Goal: Task Accomplishment & Management: Manage account settings

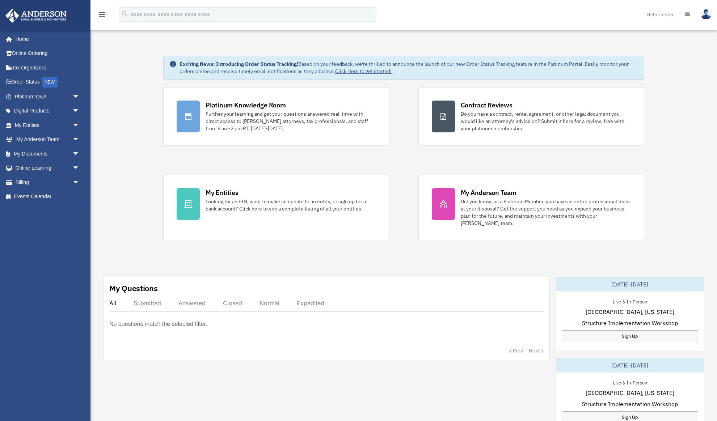
click at [154, 304] on div "Submitted" at bounding box center [148, 303] width 28 height 7
click at [195, 304] on div "Answered" at bounding box center [191, 303] width 27 height 7
click at [237, 302] on div "Closed" at bounding box center [232, 303] width 19 height 7
drag, startPoint x: 276, startPoint y: 303, endPoint x: 289, endPoint y: 302, distance: 13.4
click at [276, 303] on div "Normal" at bounding box center [270, 303] width 20 height 7
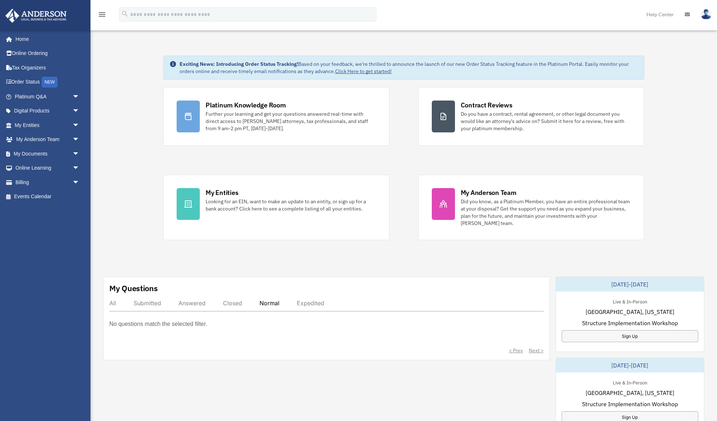
click at [306, 303] on div "Expedited" at bounding box center [311, 303] width 28 height 7
click at [75, 182] on span "arrow_drop_down" at bounding box center [79, 182] width 14 height 15
click at [49, 198] on link "$ Open Invoices" at bounding box center [50, 197] width 80 height 15
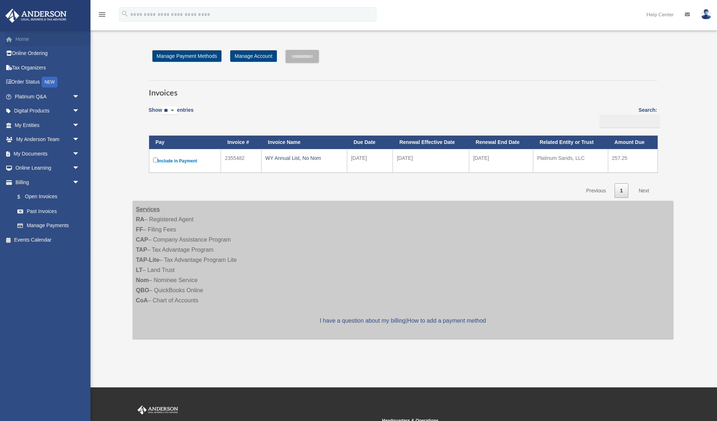
click at [28, 38] on link "Home" at bounding box center [47, 39] width 85 height 14
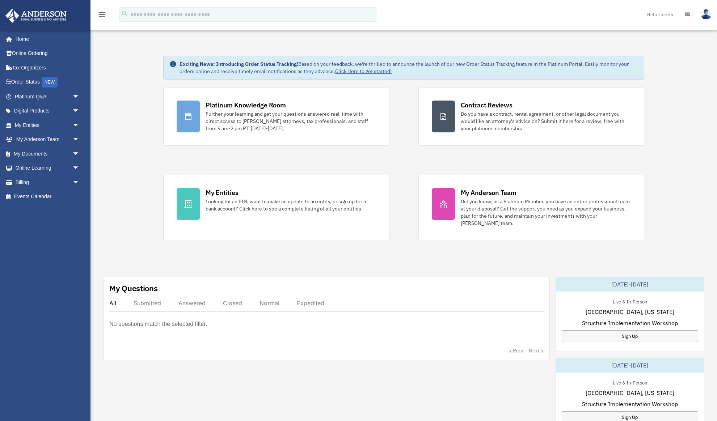
click at [704, 11] on img at bounding box center [706, 14] width 11 height 10
click at [686, 14] on icon at bounding box center [687, 14] width 5 height 5
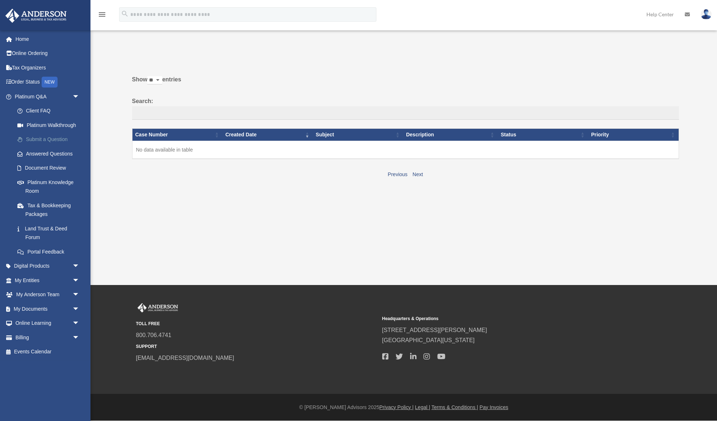
click at [50, 137] on link "Submit a Question" at bounding box center [50, 140] width 80 height 14
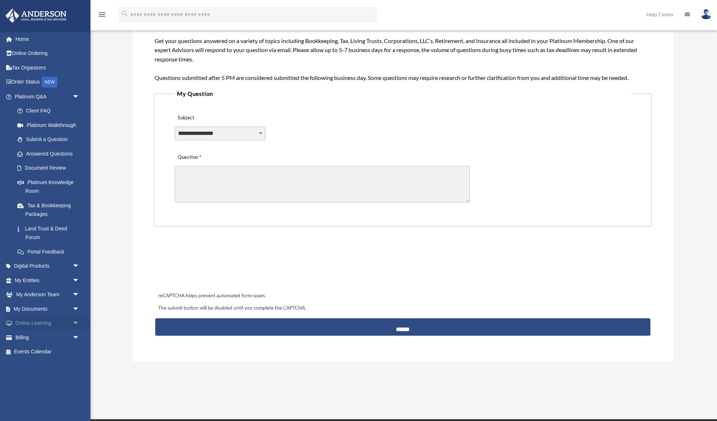
scroll to position [119, 0]
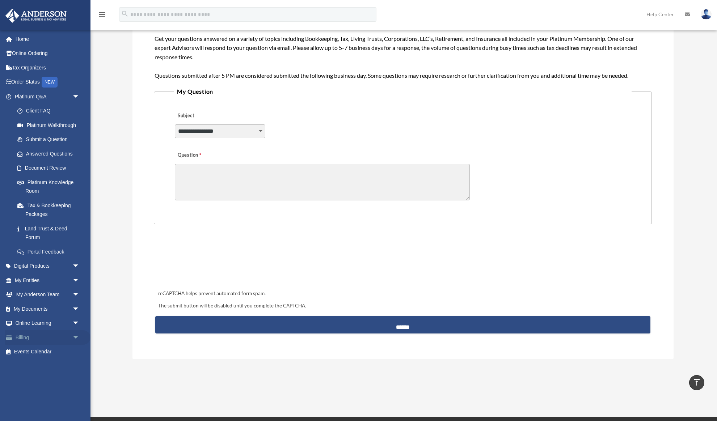
click at [77, 337] on span "arrow_drop_down" at bounding box center [79, 338] width 14 height 15
click at [63, 380] on link "Manage Payments" at bounding box center [50, 381] width 80 height 14
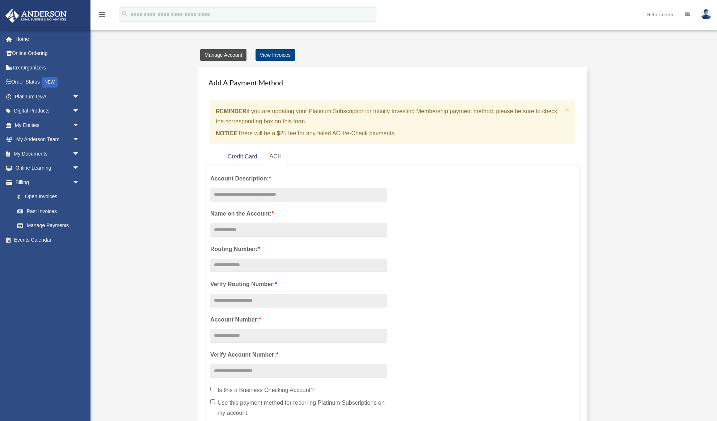
click at [234, 54] on link "Manage Account" at bounding box center [223, 55] width 46 height 12
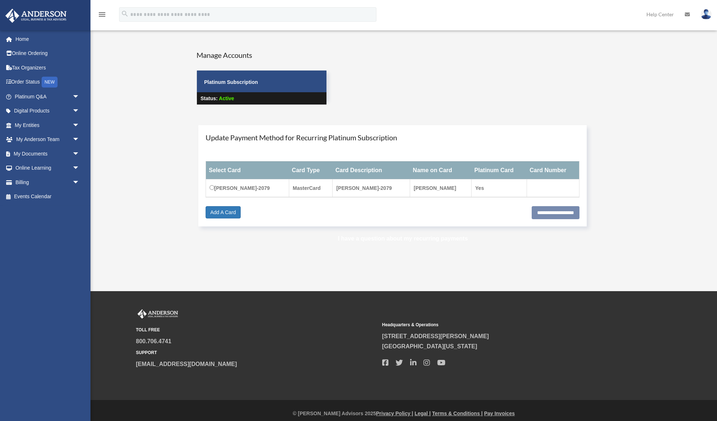
click at [428, 239] on link "I have a question about my recurring payments" at bounding box center [403, 239] width 130 height 6
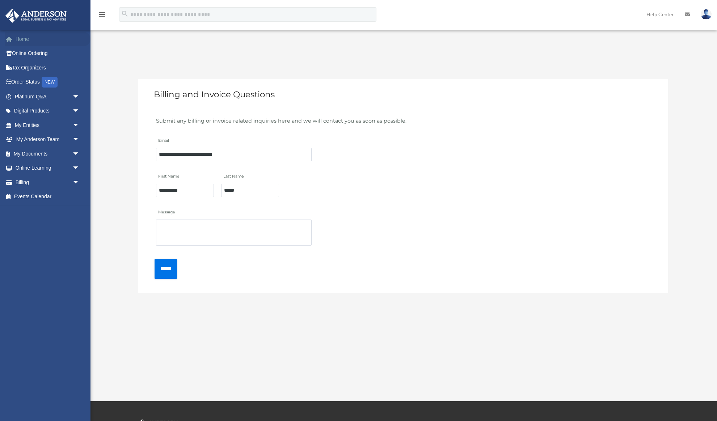
click at [21, 38] on link "Home" at bounding box center [47, 39] width 85 height 14
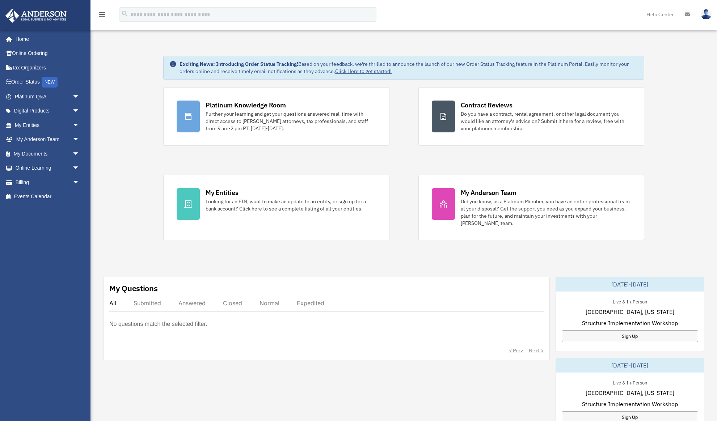
click at [705, 16] on img at bounding box center [706, 14] width 11 height 10
click at [572, 63] on link "Logout" at bounding box center [588, 63] width 72 height 15
